Goal: Information Seeking & Learning: Learn about a topic

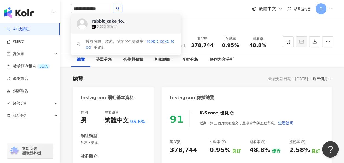
click at [122, 5] on button "button" at bounding box center [118, 8] width 9 height 9
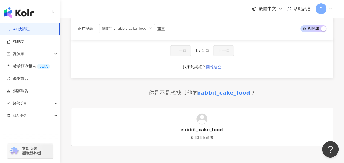
scroll to position [418, 0]
click at [215, 65] on span "回報建立" at bounding box center [213, 67] width 15 height 4
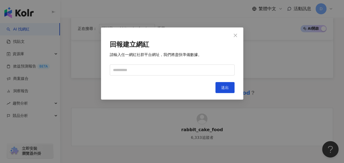
click at [199, 63] on form "回報建立網紅 請輸入任一網紅社群平台網址，我們將盡快準備數據。" at bounding box center [172, 58] width 125 height 35
click at [178, 71] on input "text" at bounding box center [172, 69] width 125 height 11
paste input "**********"
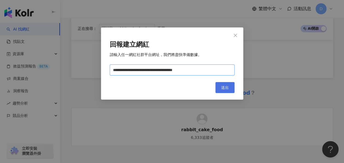
type input "**********"
click at [225, 89] on span "送出" at bounding box center [225, 87] width 8 height 4
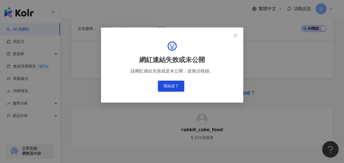
click at [178, 81] on button "我知道了" at bounding box center [171, 85] width 26 height 11
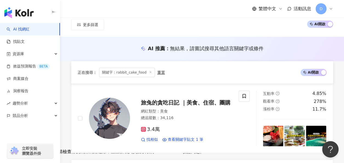
scroll to position [0, 0]
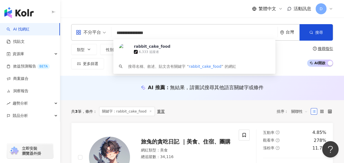
click at [161, 28] on input "**********" at bounding box center [195, 33] width 162 height 10
paste input "search"
type input "**********"
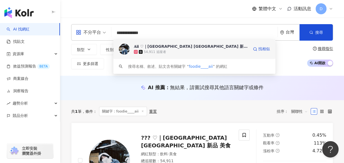
click at [167, 49] on div "54,911 追蹤者" at bounding box center [191, 51] width 115 height 5
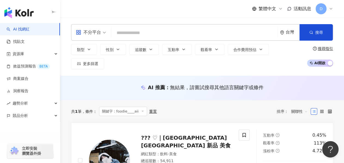
paste input "*********"
type input "*********"
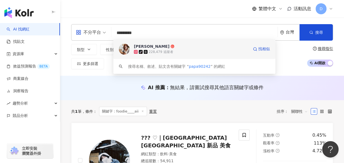
click at [165, 54] on div "228,479 追蹤者" at bounding box center [161, 52] width 24 height 5
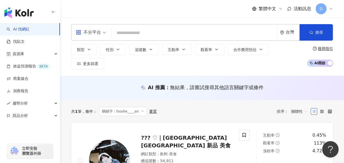
click at [140, 30] on input "search" at bounding box center [195, 33] width 162 height 10
paste input "*********"
type input "*********"
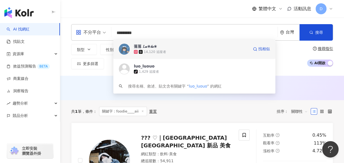
click at [159, 51] on div "14,120 追蹤者" at bounding box center [155, 52] width 22 height 5
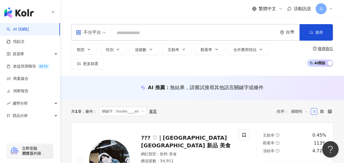
click at [142, 32] on input "search" at bounding box center [195, 33] width 162 height 10
paste input "**********"
type input "**********"
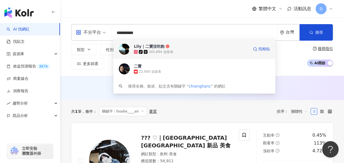
click at [157, 50] on div "345,894 追蹤者" at bounding box center [161, 52] width 24 height 5
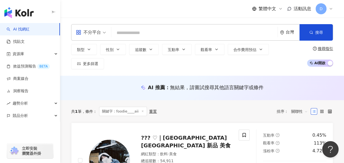
click at [169, 31] on input "search" at bounding box center [195, 33] width 162 height 10
paste input "**********"
type input "**********"
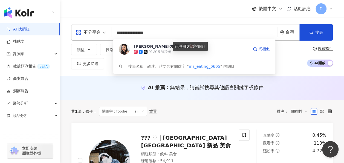
click at [190, 48] on icon at bounding box center [192, 46] width 4 height 4
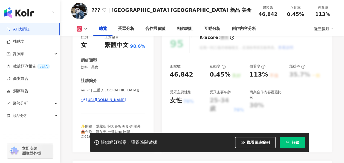
scroll to position [76, 0]
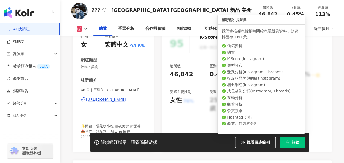
click at [291, 138] on button "解鎖" at bounding box center [292, 142] width 25 height 11
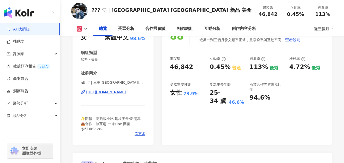
scroll to position [78, 0]
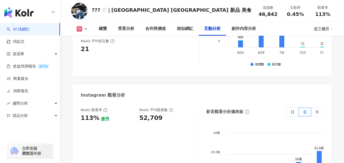
scroll to position [1239, 0]
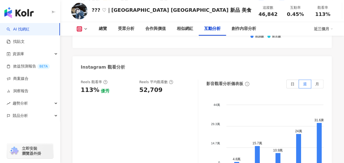
click at [151, 88] on div "52,709" at bounding box center [150, 90] width 23 height 8
copy div "52,709"
click at [315, 64] on div "Instagram 觀看分析" at bounding box center [202, 65] width 259 height 18
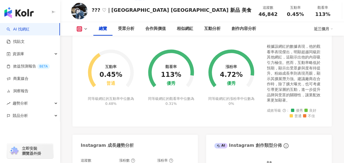
scroll to position [0, 0]
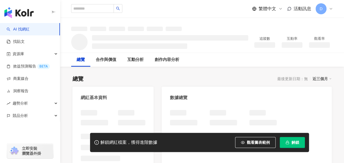
click at [296, 142] on span "解鎖" at bounding box center [295, 142] width 8 height 4
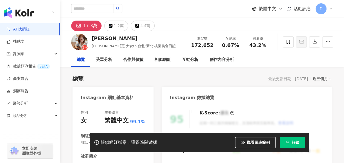
click at [299, 141] on span "解鎖" at bounding box center [295, 142] width 8 height 4
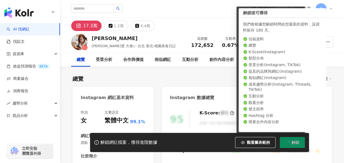
click at [291, 138] on button "解鎖" at bounding box center [292, 142] width 25 height 11
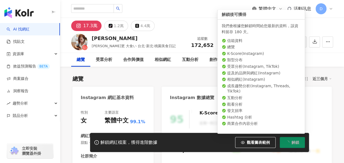
click at [291, 138] on button "解鎖" at bounding box center [292, 142] width 25 height 11
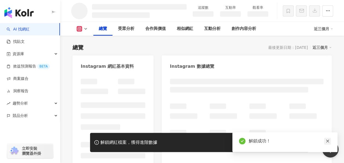
click at [327, 140] on icon "close" at bounding box center [328, 141] width 4 height 4
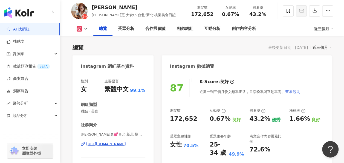
scroll to position [90, 0]
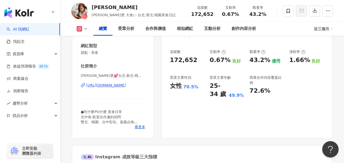
click at [319, 91] on div "追蹤數 172,652 互動率 0.67% 良好 觀看率 43.2% 優秀 漲粉率 1.66% 良好 受眾主要性別 女性 70.5% 受眾主要年齡 25-34…" at bounding box center [247, 73] width 154 height 49
click at [319, 101] on div "87 K-Score : 良好 近期一到三個月發文頻率正常，且漲粉率與互動率高。 查看說明 追蹤數 172,652 互動率 0.67% 良好 觀看率 43.2…" at bounding box center [247, 76] width 170 height 123
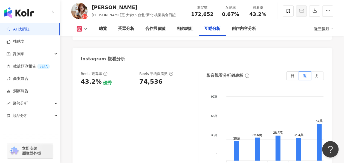
scroll to position [1269, 0]
click at [150, 77] on div "74,536" at bounding box center [150, 81] width 23 height 8
copy div "74,536"
click at [326, 66] on div "Reels 觀看率 43.2% 優秀 Reels 平均觀看數 74,536 影音觀看分析儀表板 日 週 月 99萬 99萬 66萬 66萬 33萬 33萬 0…" at bounding box center [202, 126] width 259 height 123
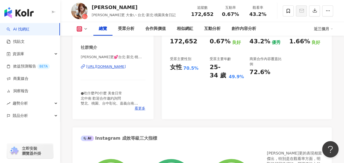
scroll to position [93, 0]
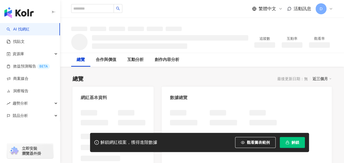
click at [295, 139] on button "解鎖" at bounding box center [292, 142] width 25 height 11
click at [293, 145] on button "解鎖" at bounding box center [292, 142] width 25 height 11
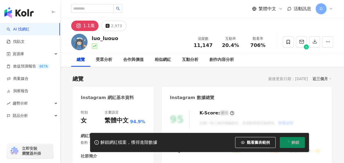
click at [323, 114] on div "95 K-Score : 優良 近期一到三個月積極發文，且漲粉率與互動率高。 查看說明" at bounding box center [247, 119] width 154 height 18
click at [287, 142] on icon "loading" at bounding box center [287, 142] width 4 height 4
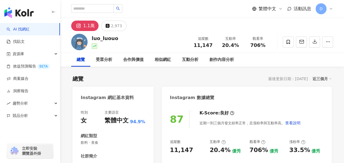
click at [322, 113] on div "87 K-Score : 良好 近期一到三個月發文頻率正常，且漲粉率與互動率高。 查看說明" at bounding box center [247, 119] width 154 height 18
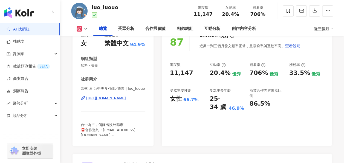
scroll to position [78, 0]
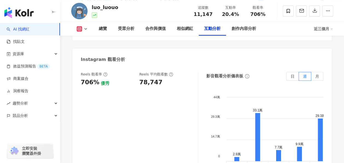
scroll to position [1235, 0]
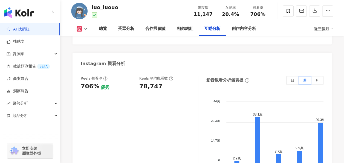
click at [150, 82] on div "78,747" at bounding box center [150, 86] width 23 height 8
copy div "78,747"
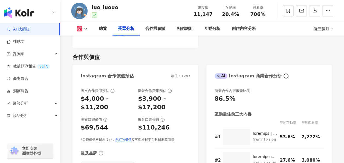
scroll to position [493, 0]
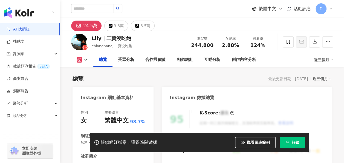
scroll to position [62, 0]
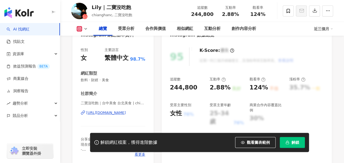
click at [290, 143] on button "解鎖" at bounding box center [292, 142] width 25 height 11
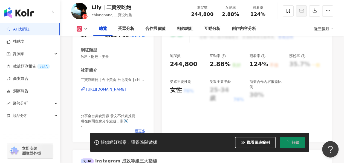
scroll to position [0, 0]
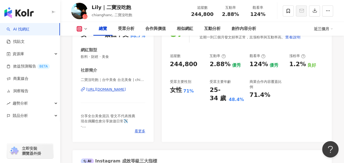
click at [302, 92] on div "追蹤數 244,800 互動率 2.88% 優秀 觀看率 124% 優秀 漲粉率 1.2% 良好 受眾主要性別 女性 71% 受眾主要年齡 25-34 歲 4…" at bounding box center [247, 77] width 154 height 49
click at [322, 106] on div "87 K-Score : 良好 近期一到三個月發文頻率正常，且漲粉率與互動率高。 查看說明 追蹤數 244,800 互動率 2.88% 優秀 觀看率 124%…" at bounding box center [247, 80] width 170 height 123
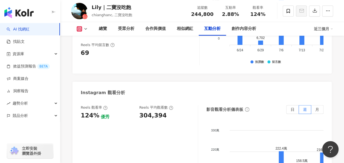
scroll to position [1263, 0]
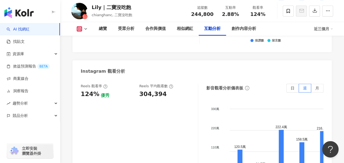
click at [323, 60] on div "Instagram 觀看分析" at bounding box center [202, 69] width 259 height 18
click at [145, 90] on div "304,394" at bounding box center [152, 94] width 27 height 8
copy div "304,394"
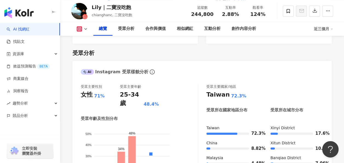
scroll to position [476, 0]
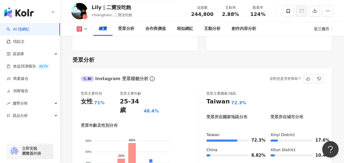
click at [321, 71] on div "AI Instagram 受眾樣貌分析 這對您是否有幫助？" at bounding box center [202, 77] width 259 height 18
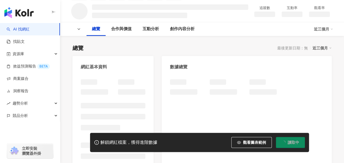
scroll to position [32, 0]
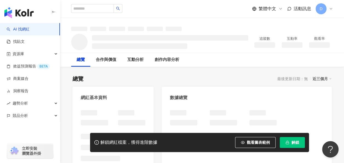
click at [299, 147] on button "解鎖" at bounding box center [292, 142] width 25 height 11
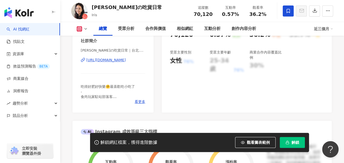
click at [299, 146] on button "解鎖" at bounding box center [292, 142] width 25 height 11
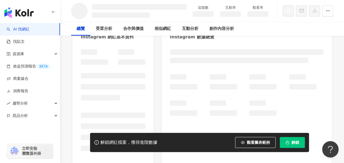
scroll to position [63, 0]
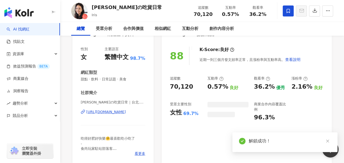
scroll to position [70, 0]
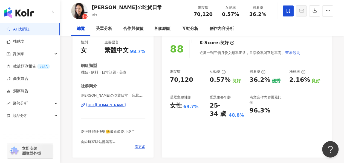
click at [318, 93] on div "追蹤數 70,120 互動率 0.57% 良好 觀看率 36.2% 優秀 漲粉率 2.16% 良好 受眾主要性別 女性 69.7% 受眾主要年齡 25-34 …" at bounding box center [247, 93] width 154 height 49
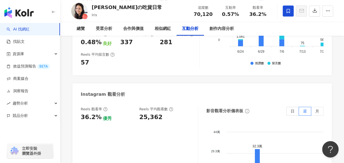
scroll to position [1250, 0]
